Goal: Find specific page/section: Find specific page/section

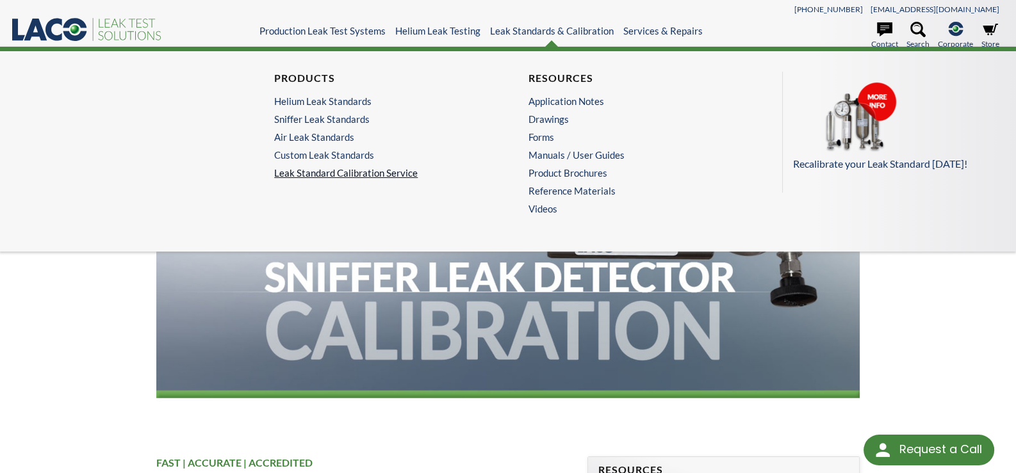
click at [345, 172] on link "Leak Standard Calibration Service" at bounding box center [380, 173] width 213 height 12
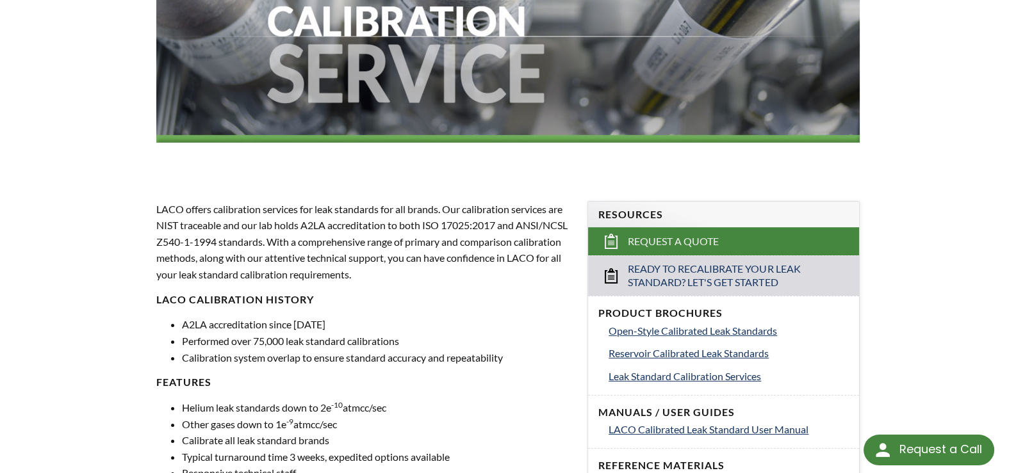
select select "Language Translate Widget"
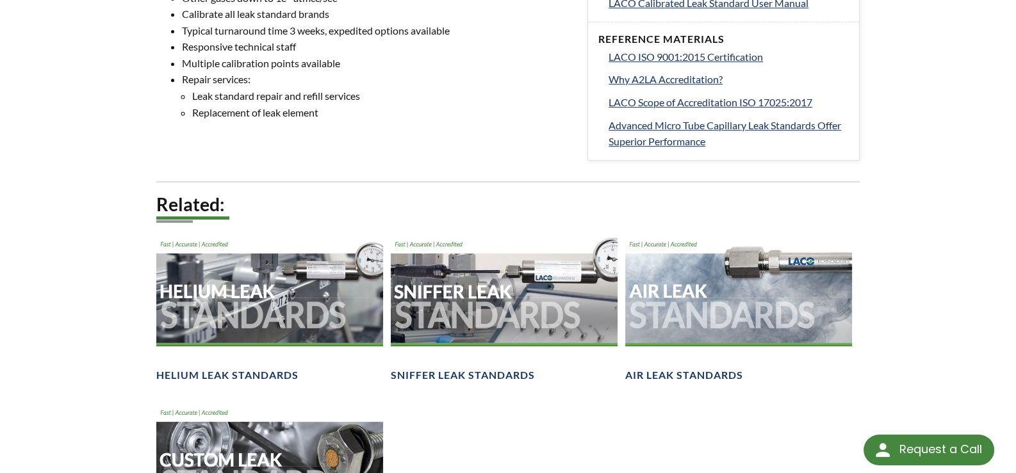
scroll to position [769, 0]
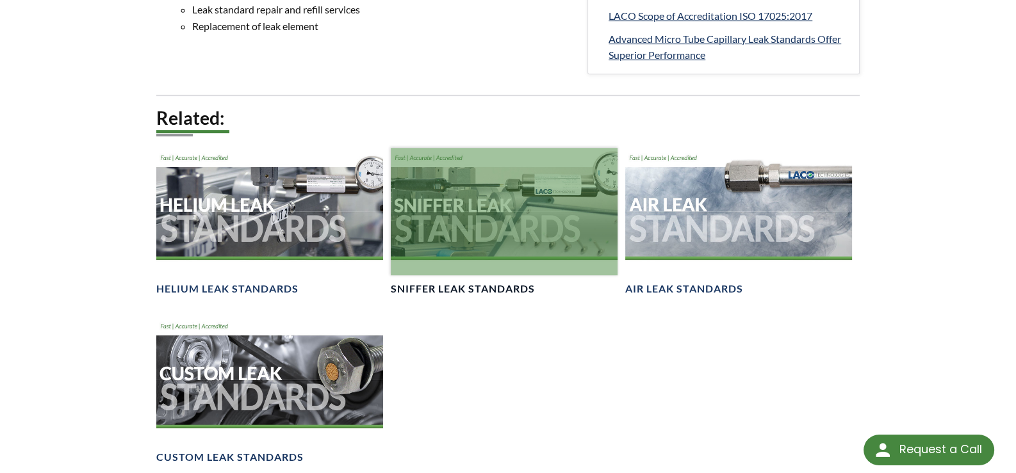
click at [468, 220] on div at bounding box center [504, 211] width 227 height 127
